Goal: Find specific page/section: Find specific page/section

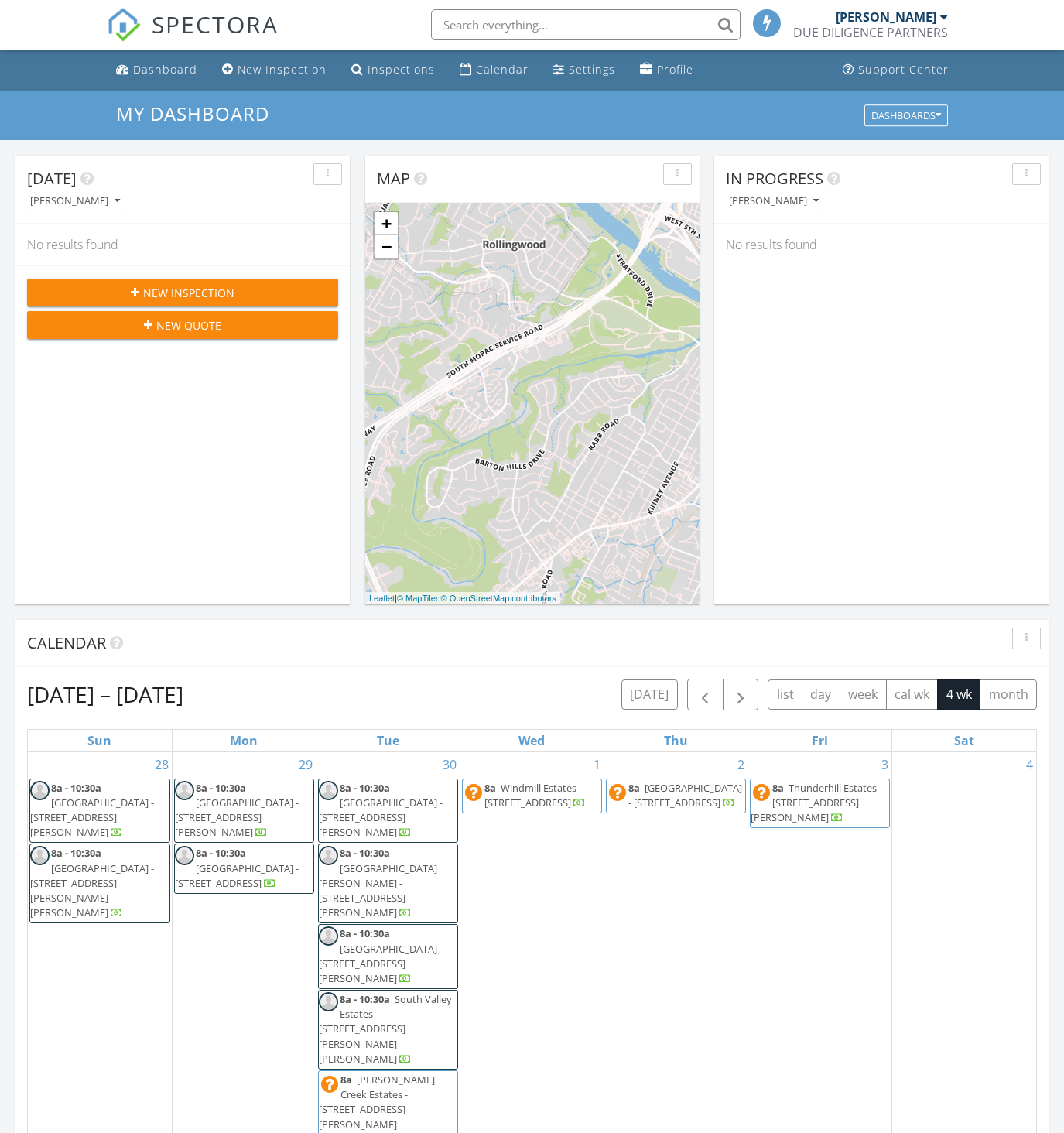
scroll to position [7, 7]
click at [507, 26] on input "text" at bounding box center [582, 25] width 310 height 31
type input "a"
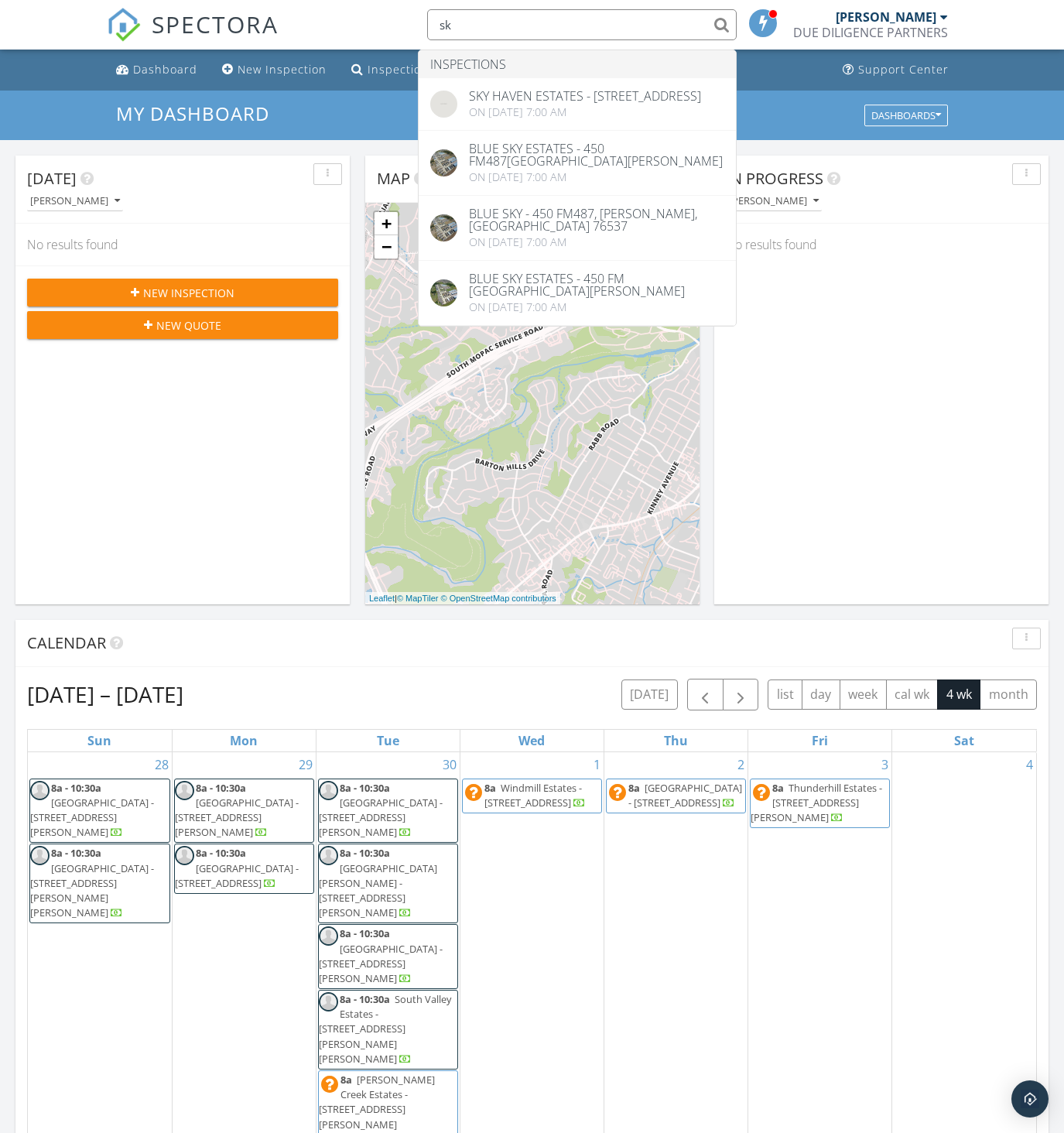
type input "s"
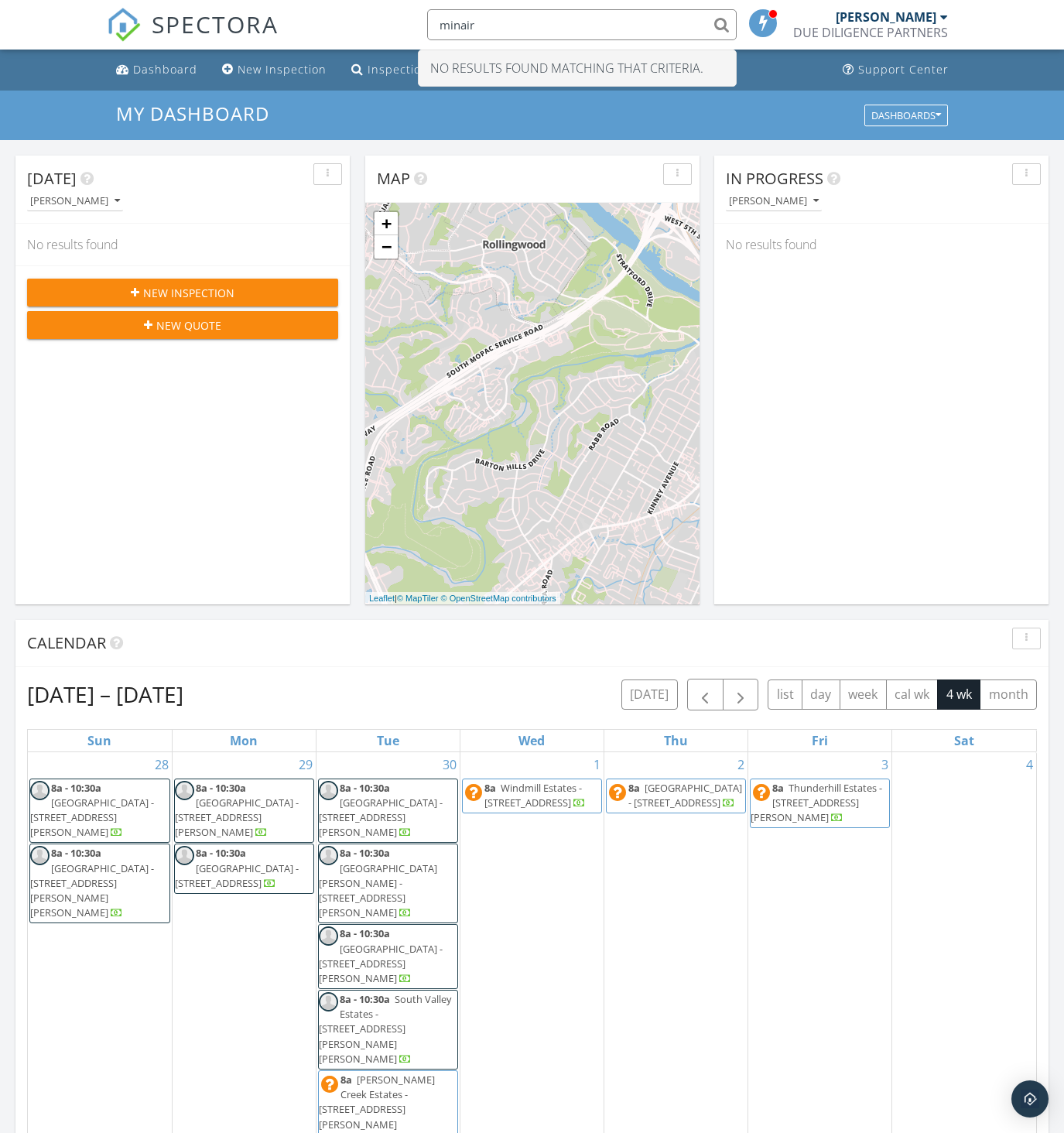
drag, startPoint x: 577, startPoint y: 22, endPoint x: 465, endPoint y: 21, distance: 112.0
click at [465, 21] on input "minair" at bounding box center [582, 25] width 310 height 31
type input "m"
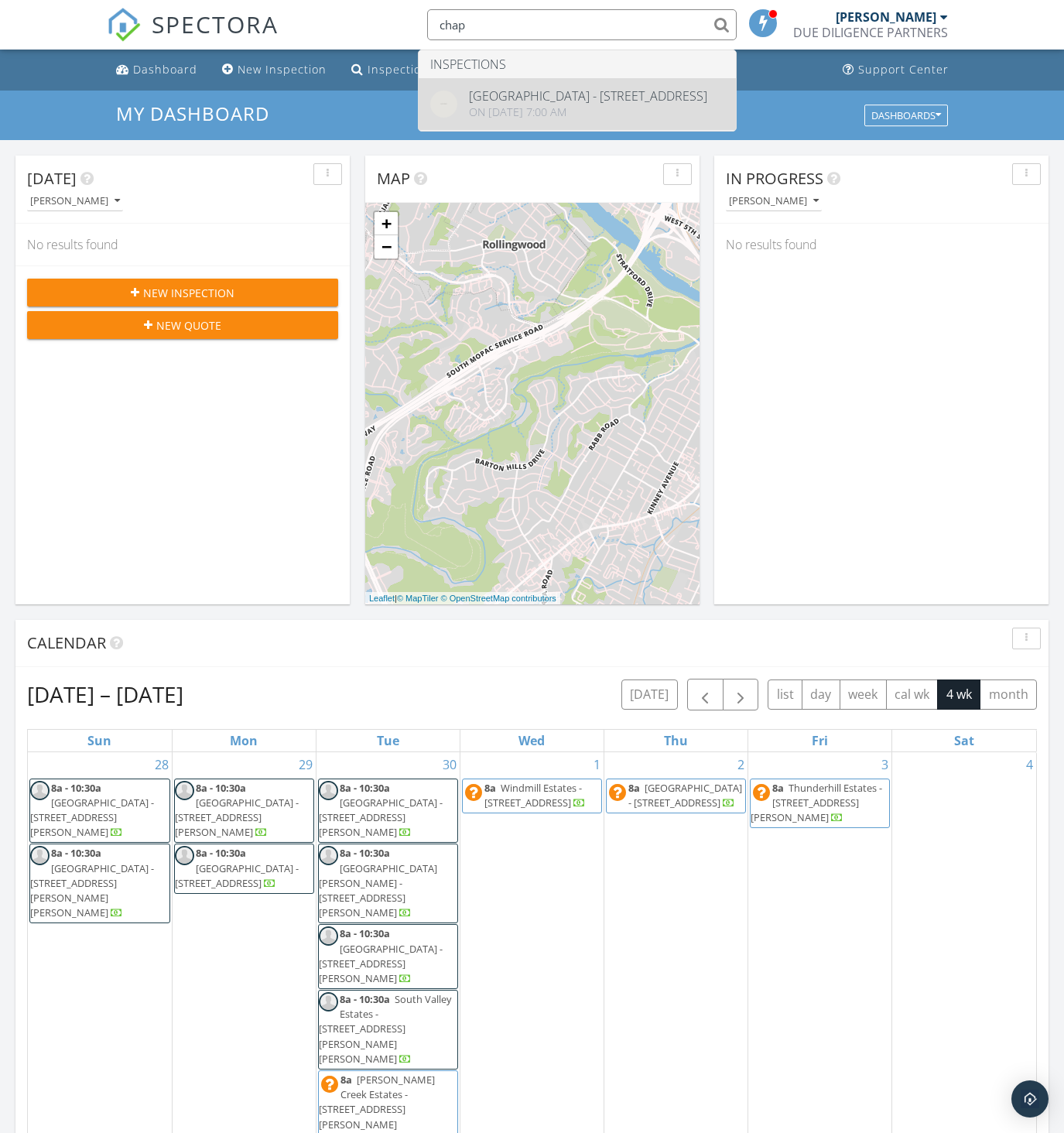
type input "chap"
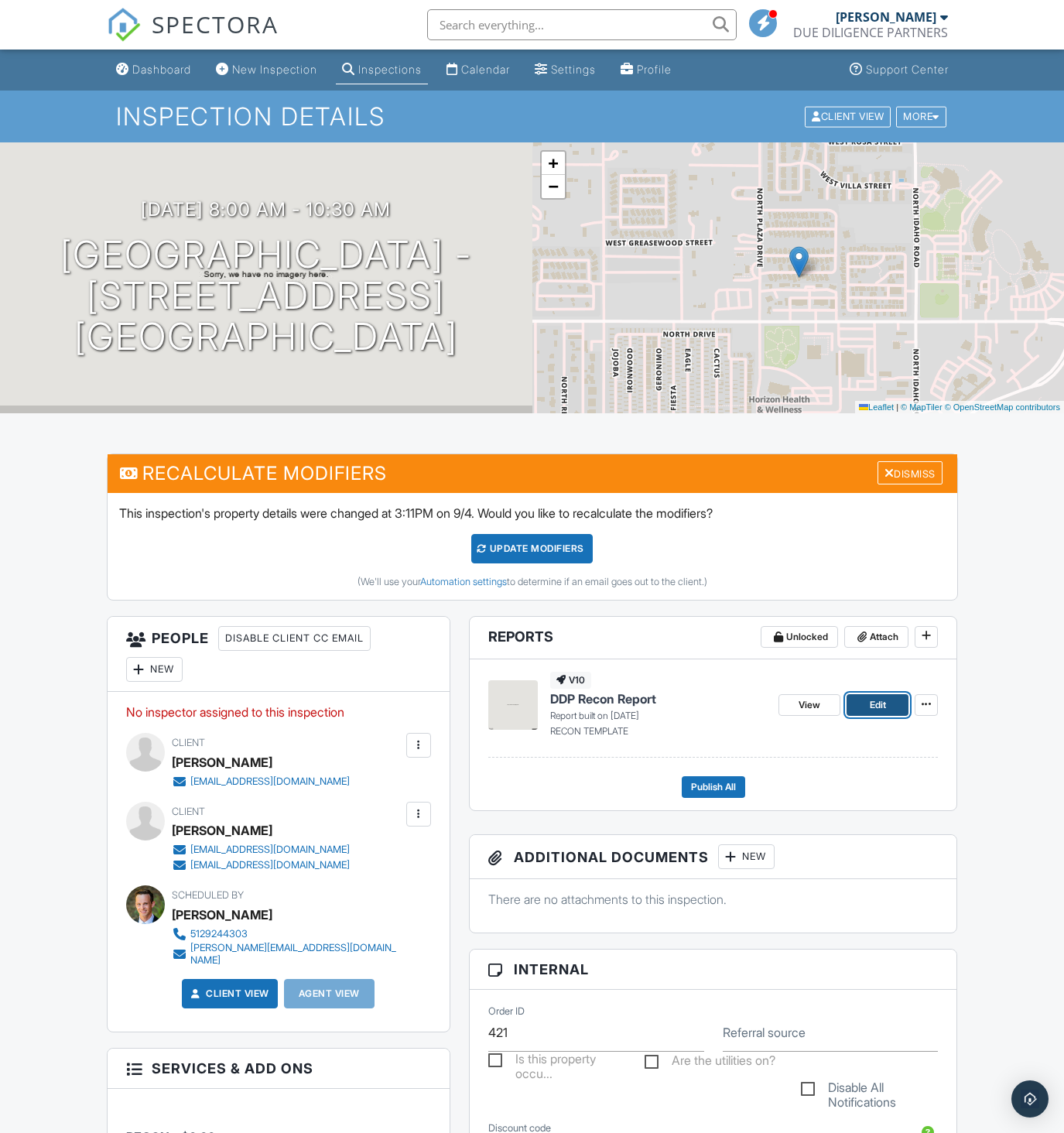
click at [882, 710] on span "Edit" at bounding box center [879, 705] width 17 height 16
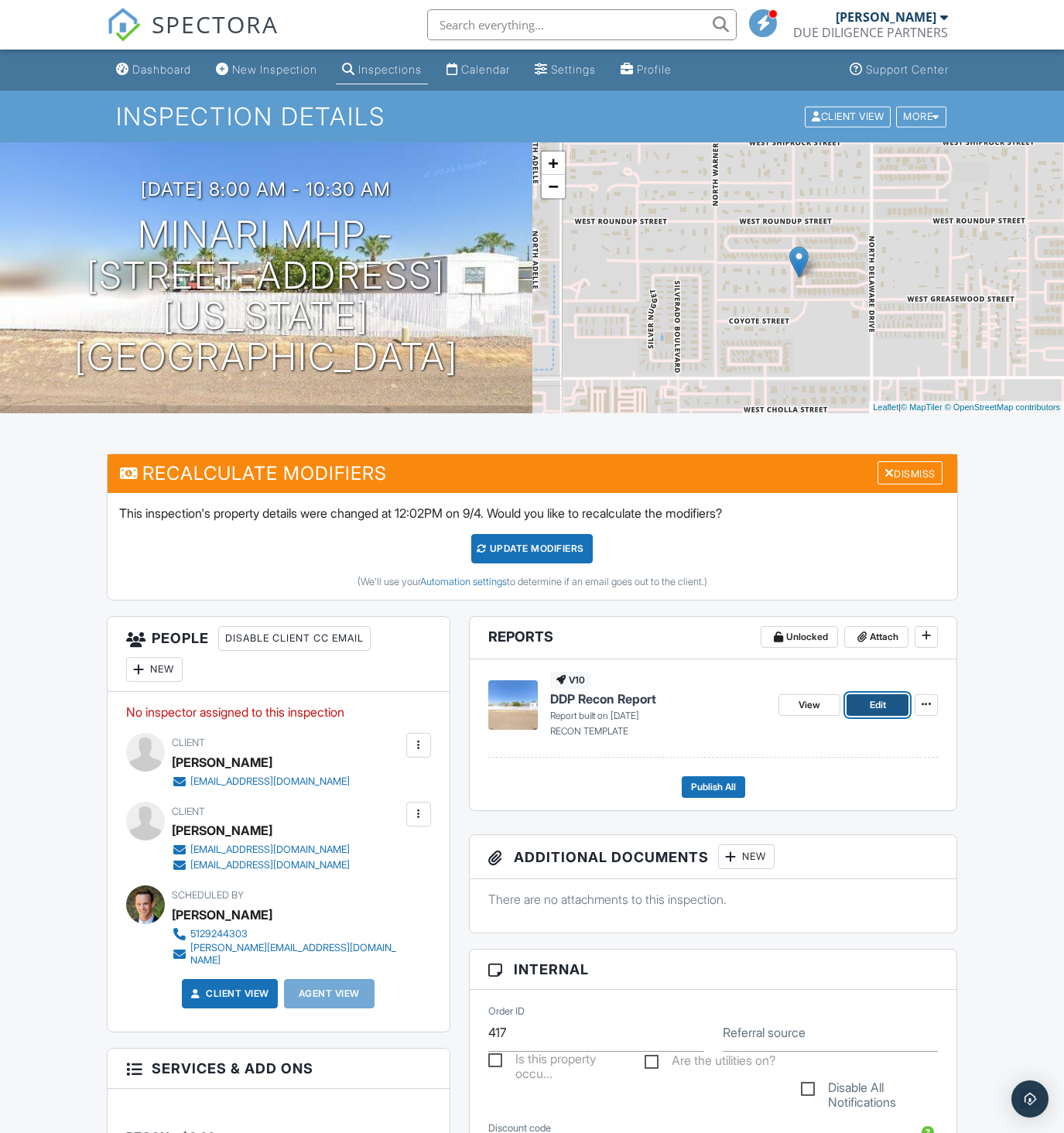
click at [878, 699] on span "Edit" at bounding box center [879, 705] width 17 height 16
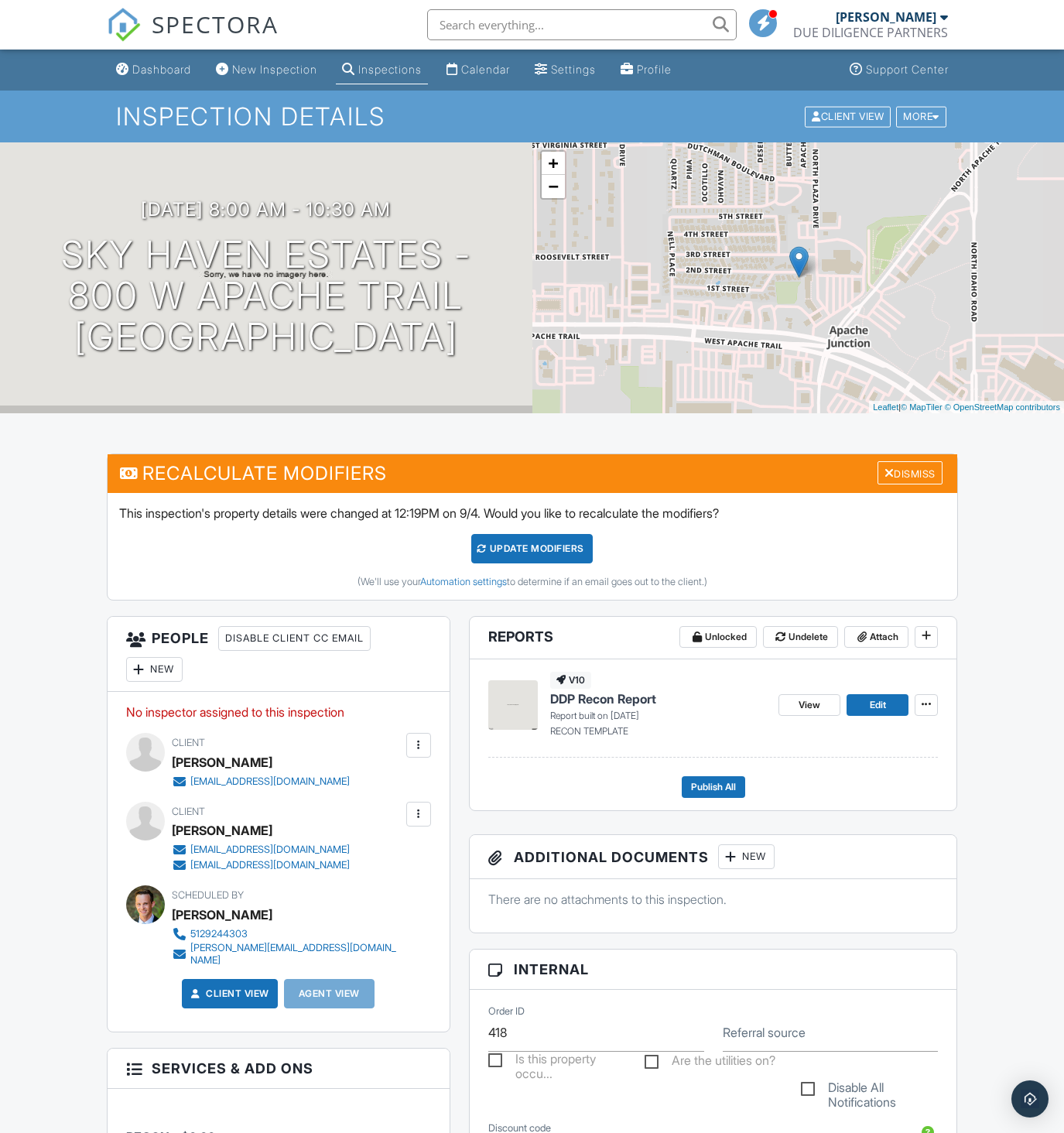
click at [616, 99] on div "Inspection Details Client View More Property Details Reschedule Reorder / Copy …" at bounding box center [532, 116] width 1064 height 52
click at [879, 701] on span "Edit" at bounding box center [879, 705] width 17 height 16
